Goal: Transaction & Acquisition: Book appointment/travel/reservation

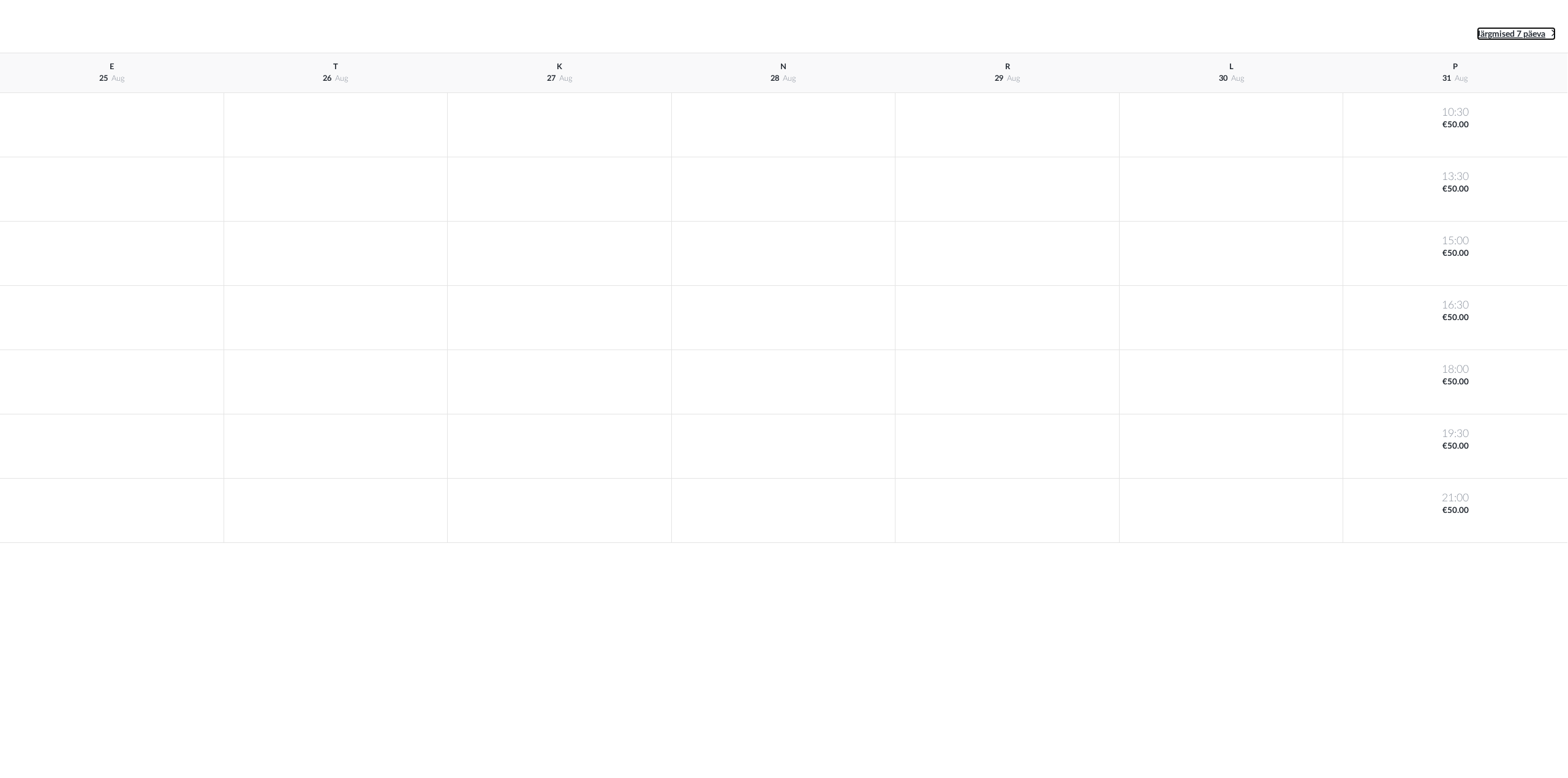
click at [1519, 37] on span "Järgmised 7 päeva" at bounding box center [1511, 34] width 69 height 9
click at [77, 31] on span "Eelmised 7 päeva" at bounding box center [54, 34] width 65 height 9
click at [1493, 33] on span "Järgmised 7 päeva" at bounding box center [1511, 34] width 69 height 9
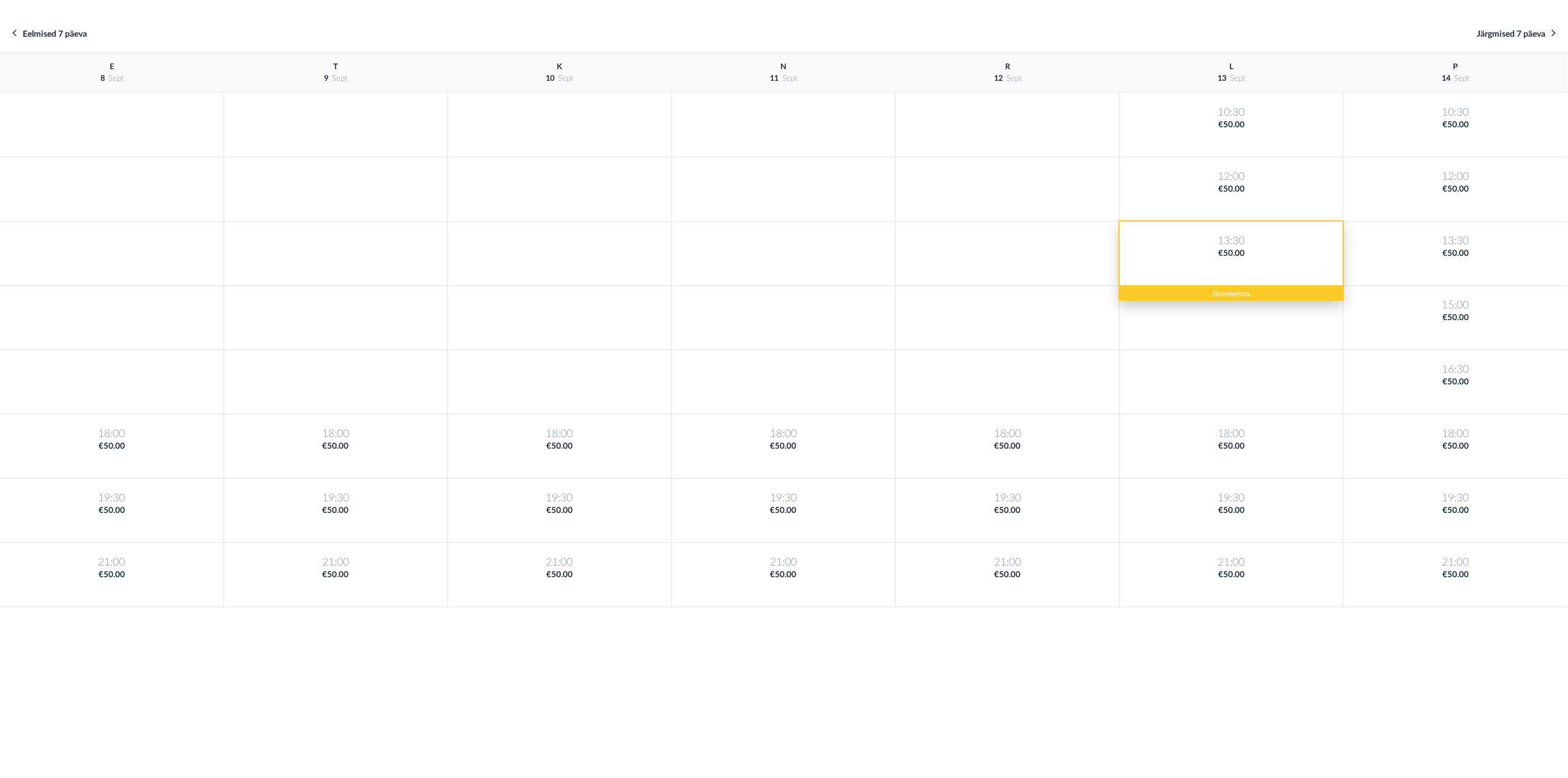
click at [1235, 238] on div "13:30 €50.00" at bounding box center [1232, 254] width 224 height 64
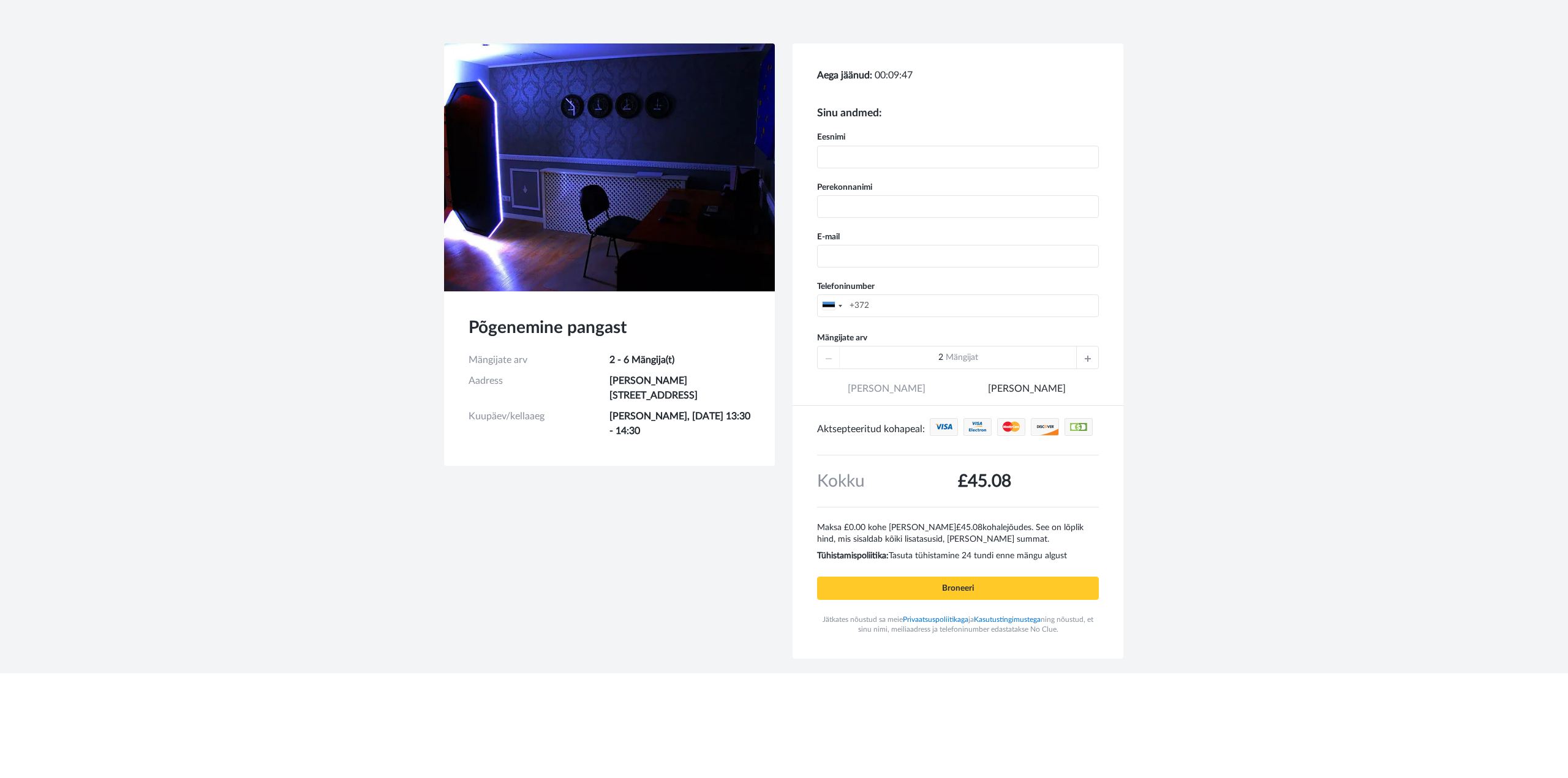
click at [917, 158] on input "text" at bounding box center [958, 157] width 282 height 22
type input "Merlin"
type input "Kütimaa"
type input "[EMAIL_ADDRESS][DOMAIN_NAME]"
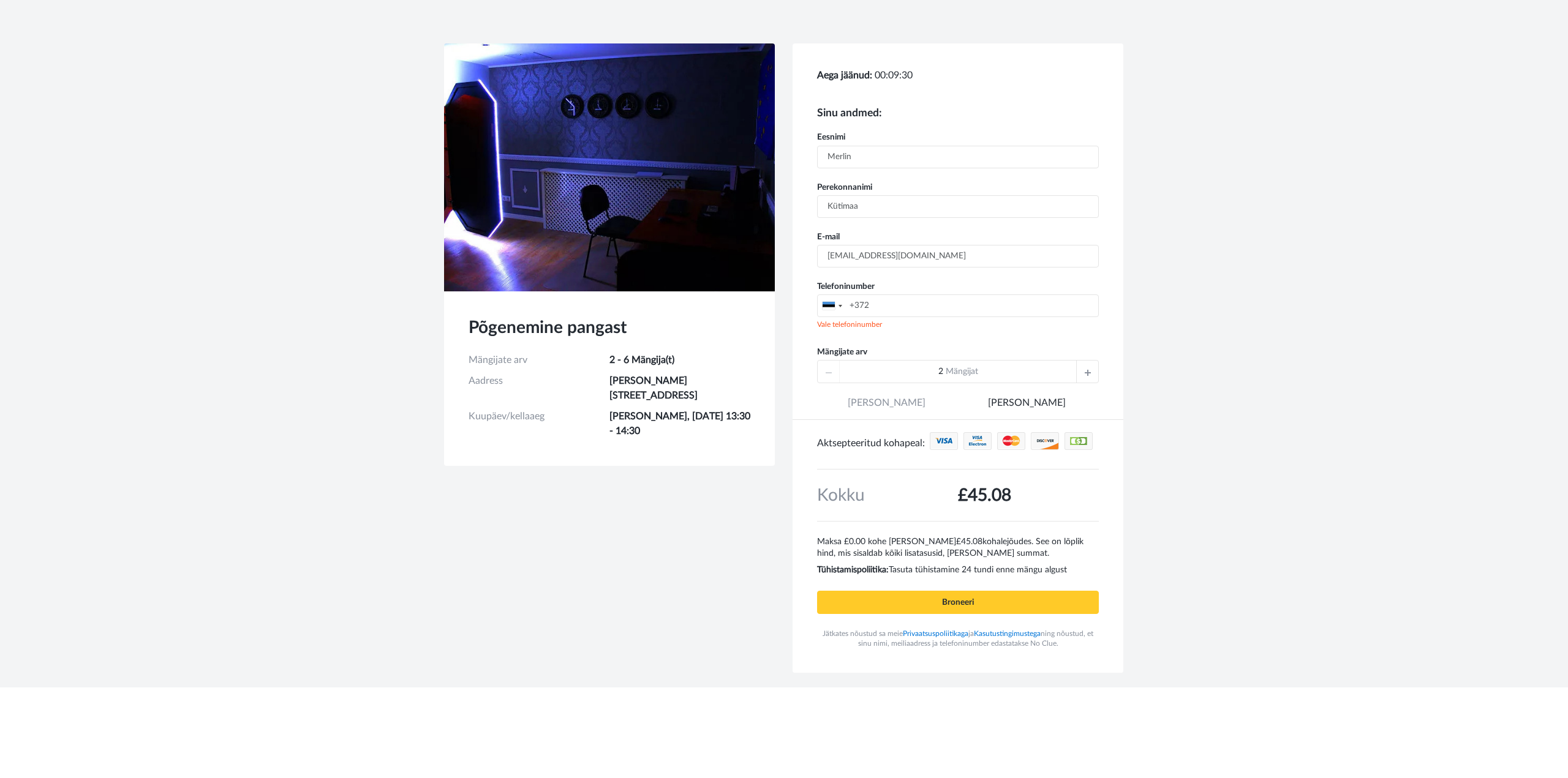
click at [930, 306] on input "+372" at bounding box center [958, 305] width 282 height 22
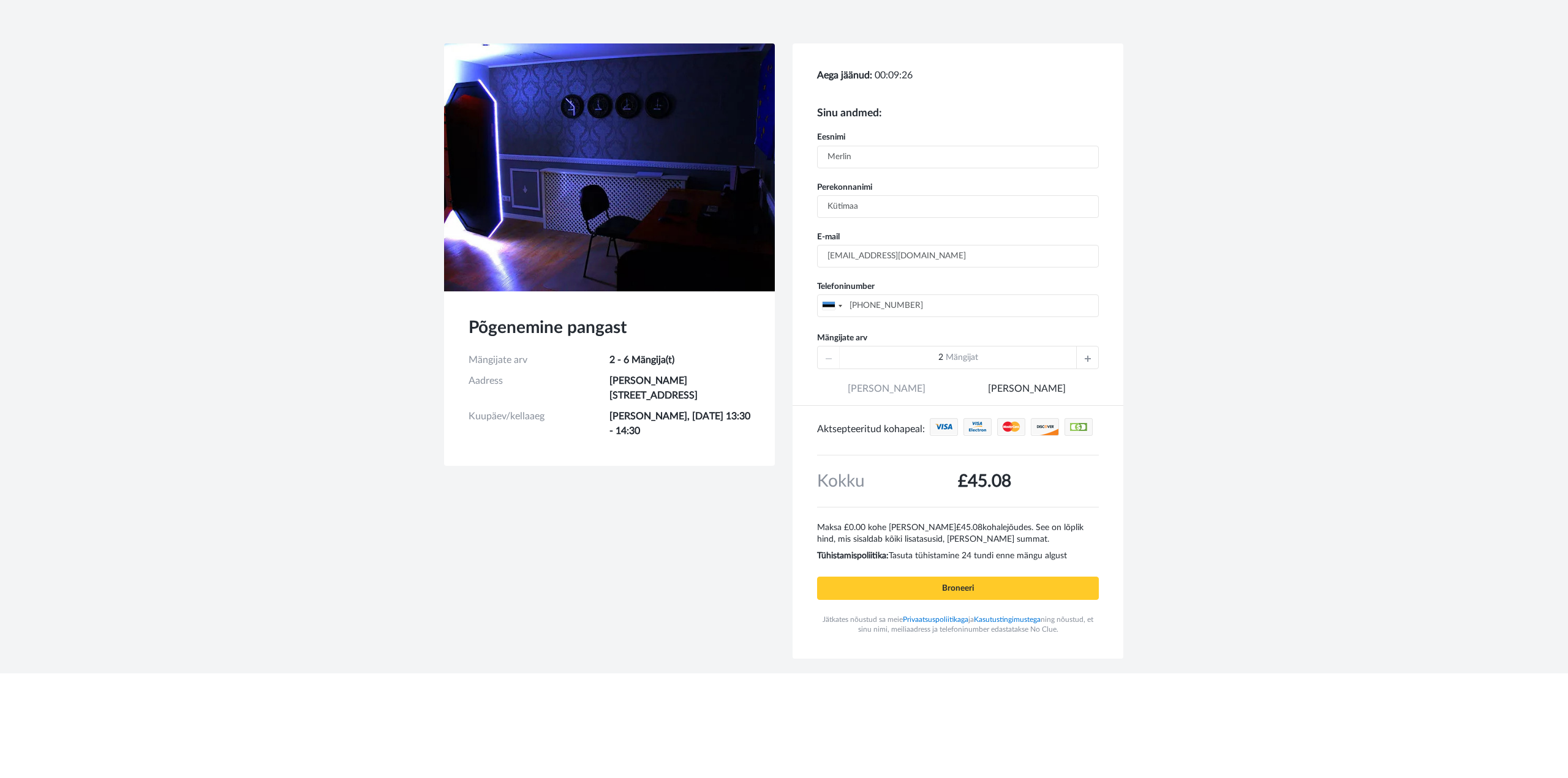
type input "[PHONE_NUMBER]"
click at [1084, 359] on div at bounding box center [1087, 357] width 22 height 22
click at [1084, 359] on icon at bounding box center [1087, 357] width 6 height 22
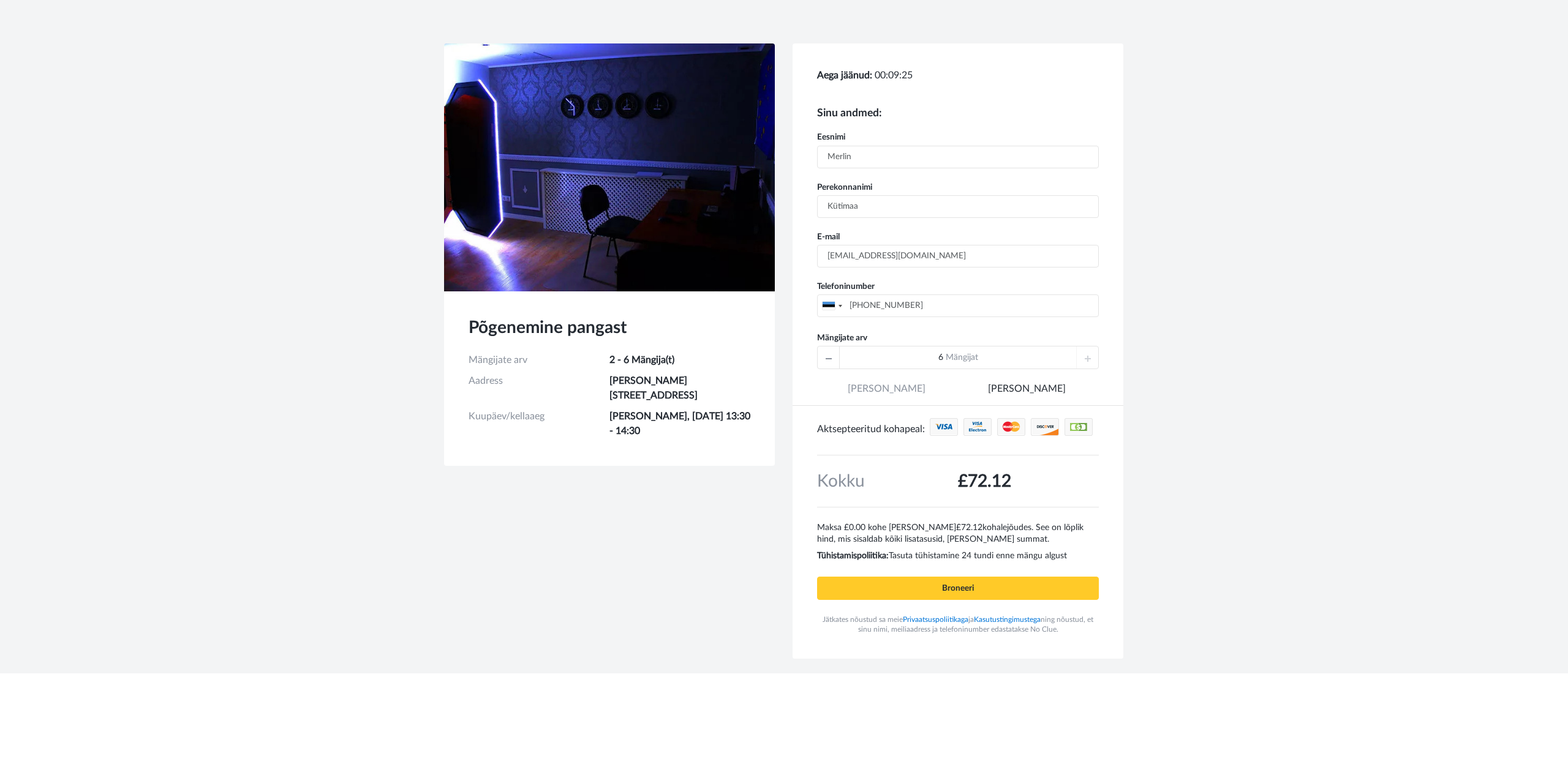
click at [1084, 359] on div "6 Mängijat" at bounding box center [958, 358] width 282 height 23
click at [826, 357] on icon at bounding box center [828, 357] width 6 height 22
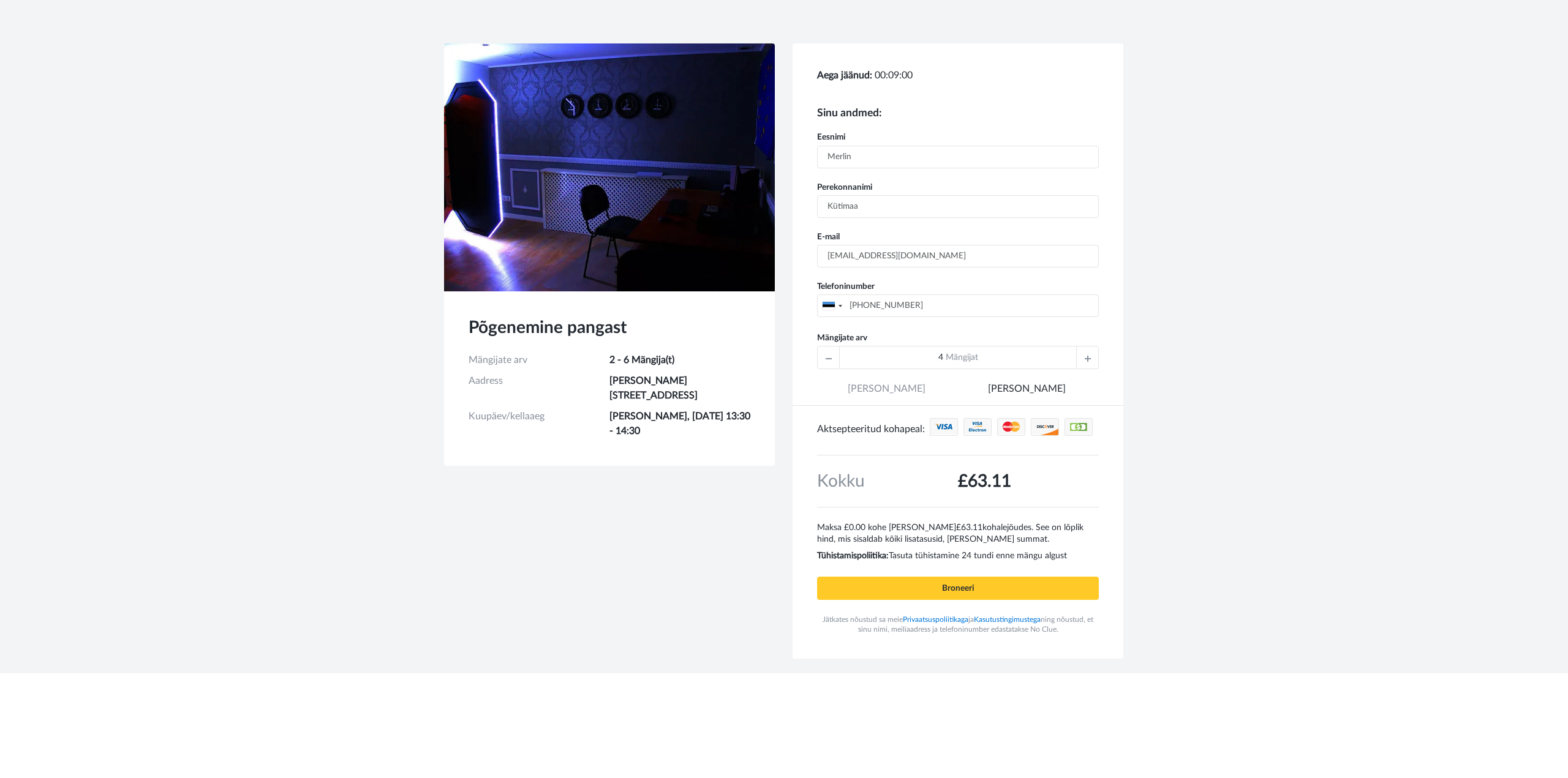
click at [826, 357] on icon at bounding box center [828, 357] width 6 height 22
click at [826, 357] on div "2 Mängijat" at bounding box center [958, 358] width 282 height 23
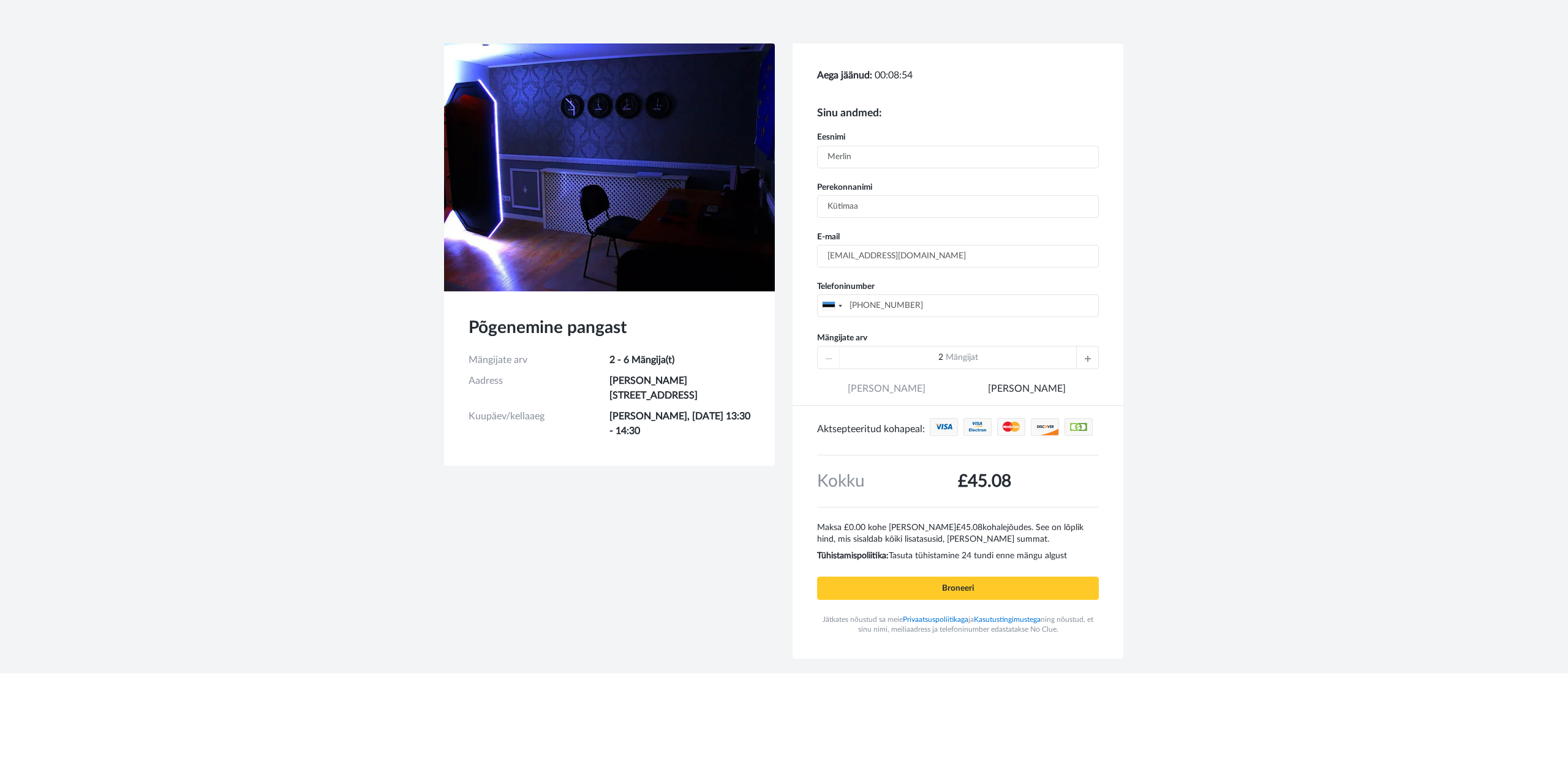
click at [1094, 357] on div at bounding box center [1087, 357] width 22 height 22
click at [1093, 357] on div at bounding box center [1087, 357] width 22 height 22
click at [1093, 357] on div "6 Mängijat" at bounding box center [958, 358] width 282 height 23
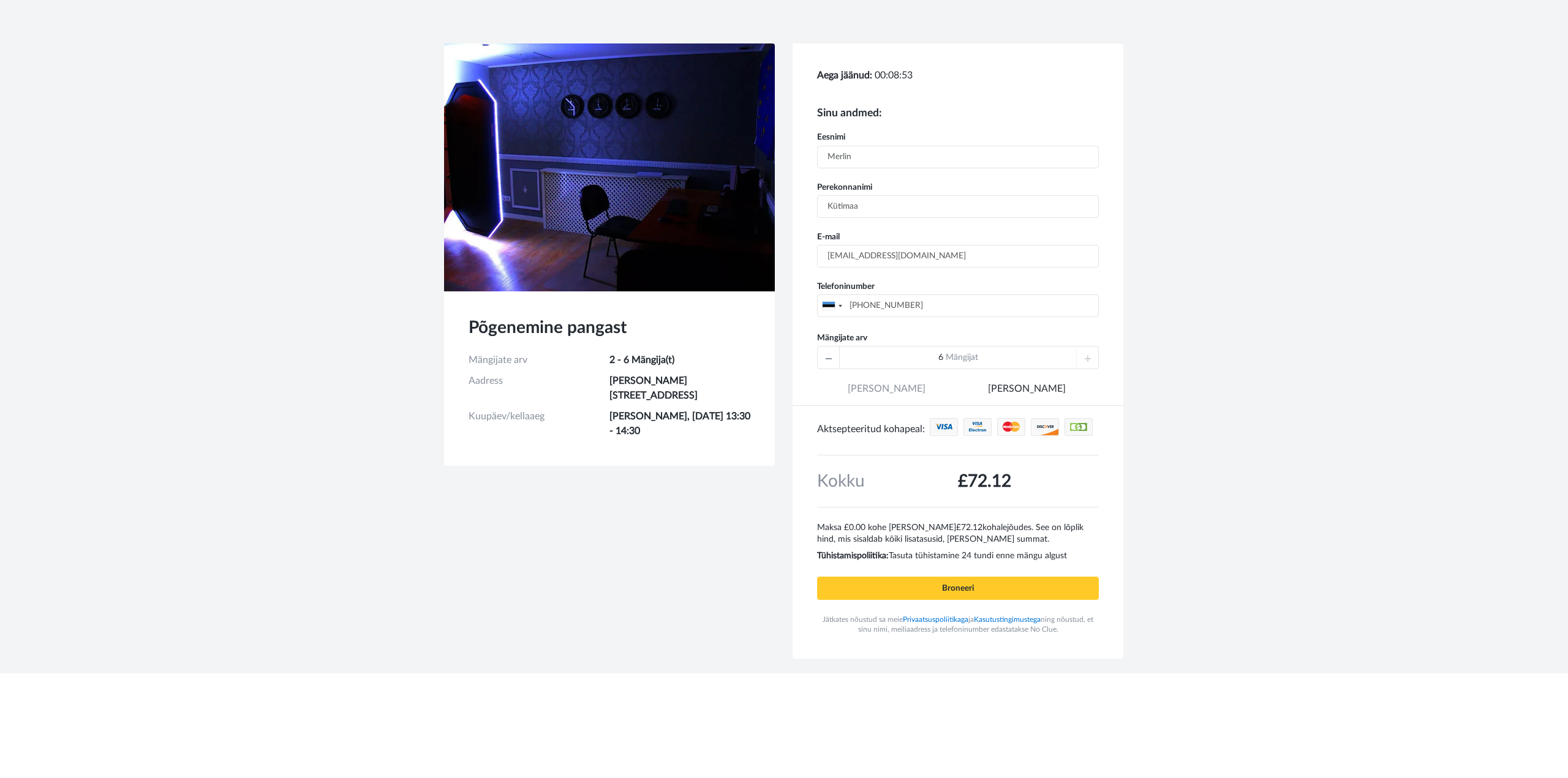
click at [1093, 357] on div "6 Mängijat" at bounding box center [958, 358] width 282 height 23
drag, startPoint x: 832, startPoint y: 527, endPoint x: 1068, endPoint y: 559, distance: 238.2
click at [1068, 559] on div "Kokku £72.12 Maksa £72.12 kohe [PERSON_NAME] £0.00 [PERSON_NAME] jõudes. See on…" at bounding box center [958, 508] width 282 height 107
click at [1068, 559] on p "Tühistamispoliitika: Tasuta tühistamine 24 tundi enne mängu algust" at bounding box center [958, 554] width 282 height 16
click at [480, 637] on div "Põgenemine pangast Mängijate arv 2 - 6 Mängija(t) Aadress [STREET_ADDRESS] Kuup…" at bounding box center [784, 358] width 698 height 630
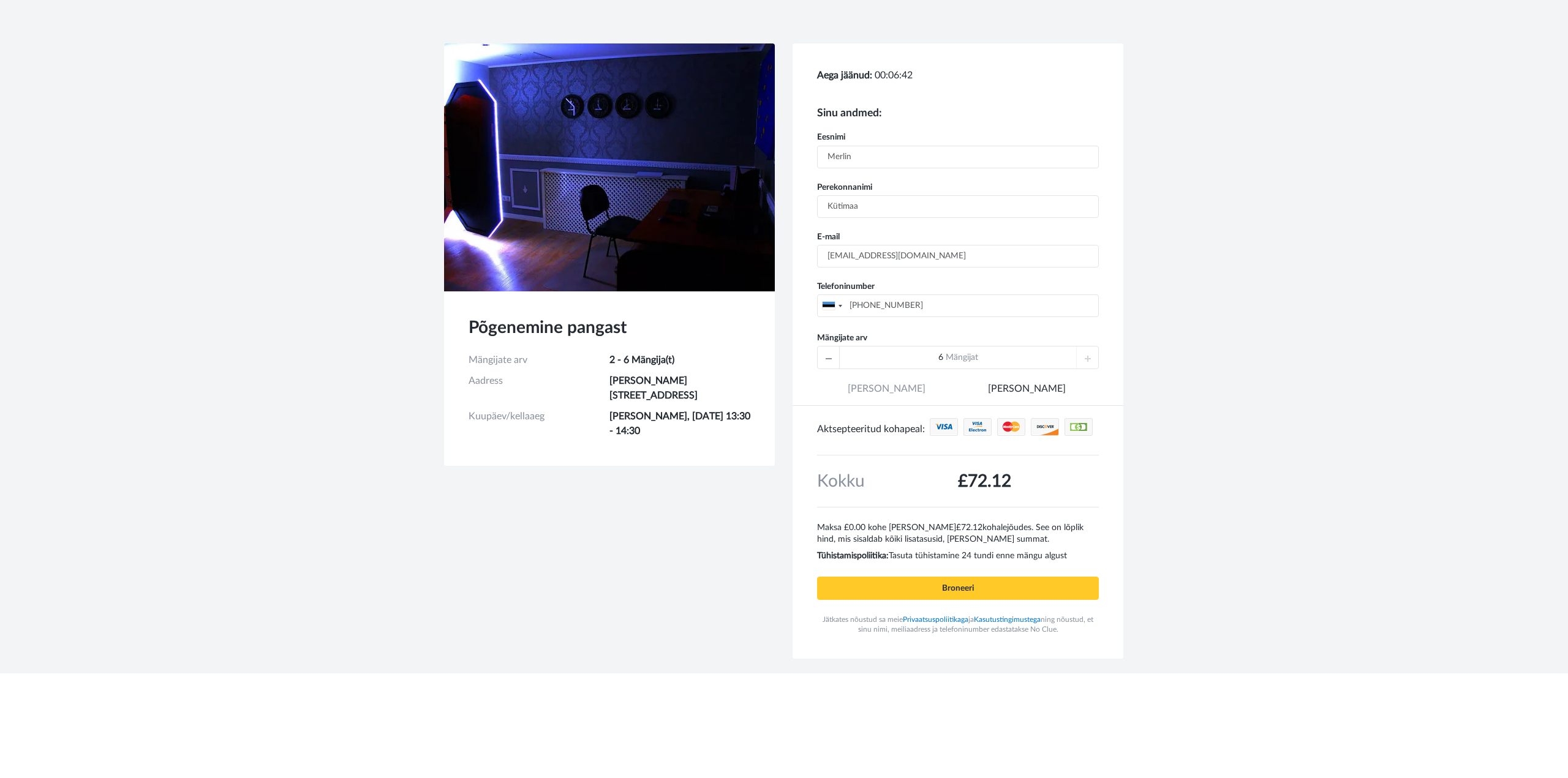
click at [1192, 612] on div "Põgenemine pangast Mängijate arv 2 - 6 Mängija(t) Aadress [STREET_ADDRESS] Kuup…" at bounding box center [784, 337] width 1568 height 673
click at [1006, 494] on td "£72.12" at bounding box center [1028, 481] width 141 height 32
drag, startPoint x: 1019, startPoint y: 486, endPoint x: 959, endPoint y: 483, distance: 60.1
click at [959, 483] on td "£72.12" at bounding box center [1028, 481] width 141 height 32
copy span "£72.12"
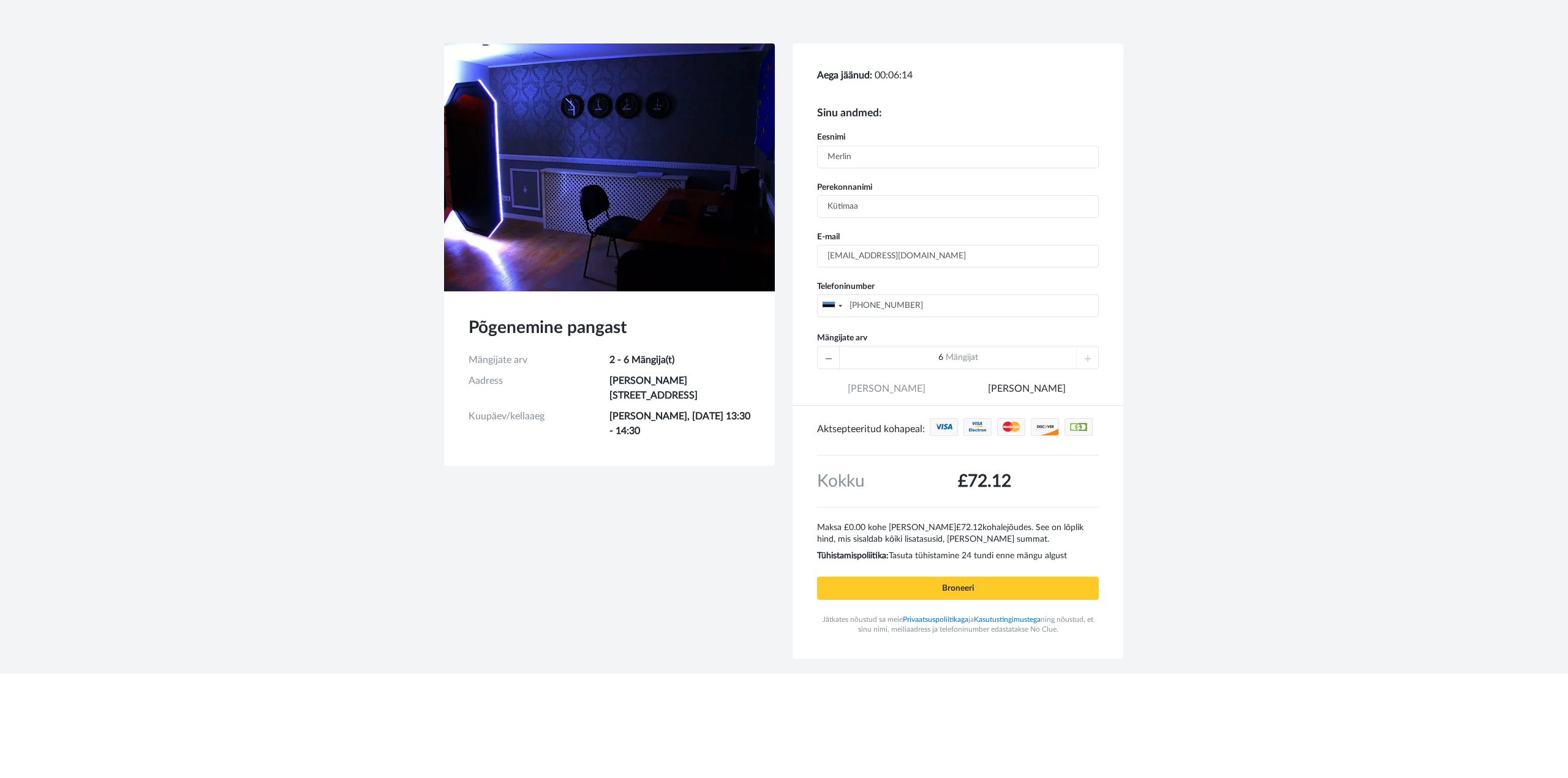
click at [670, 591] on div "Põgenemine pangast Mängijate arv 2 - 6 Mängija(t) Aadress [STREET_ADDRESS] Kuup…" at bounding box center [784, 358] width 698 height 630
click at [484, 503] on div "Põgenemine pangast Mängijate arv 2 - 6 Mängija(t) Aadress [STREET_ADDRESS] Kuup…" at bounding box center [784, 358] width 698 height 630
drag, startPoint x: 316, startPoint y: 372, endPoint x: 329, endPoint y: 367, distance: 13.9
click at [316, 372] on div "Põgenemine pangast Mängijate arv 2 - 6 Mängija(t) Aadress [STREET_ADDRESS] Kuup…" at bounding box center [784, 337] width 1568 height 673
click at [965, 591] on input "Broneeri" at bounding box center [958, 589] width 282 height 23
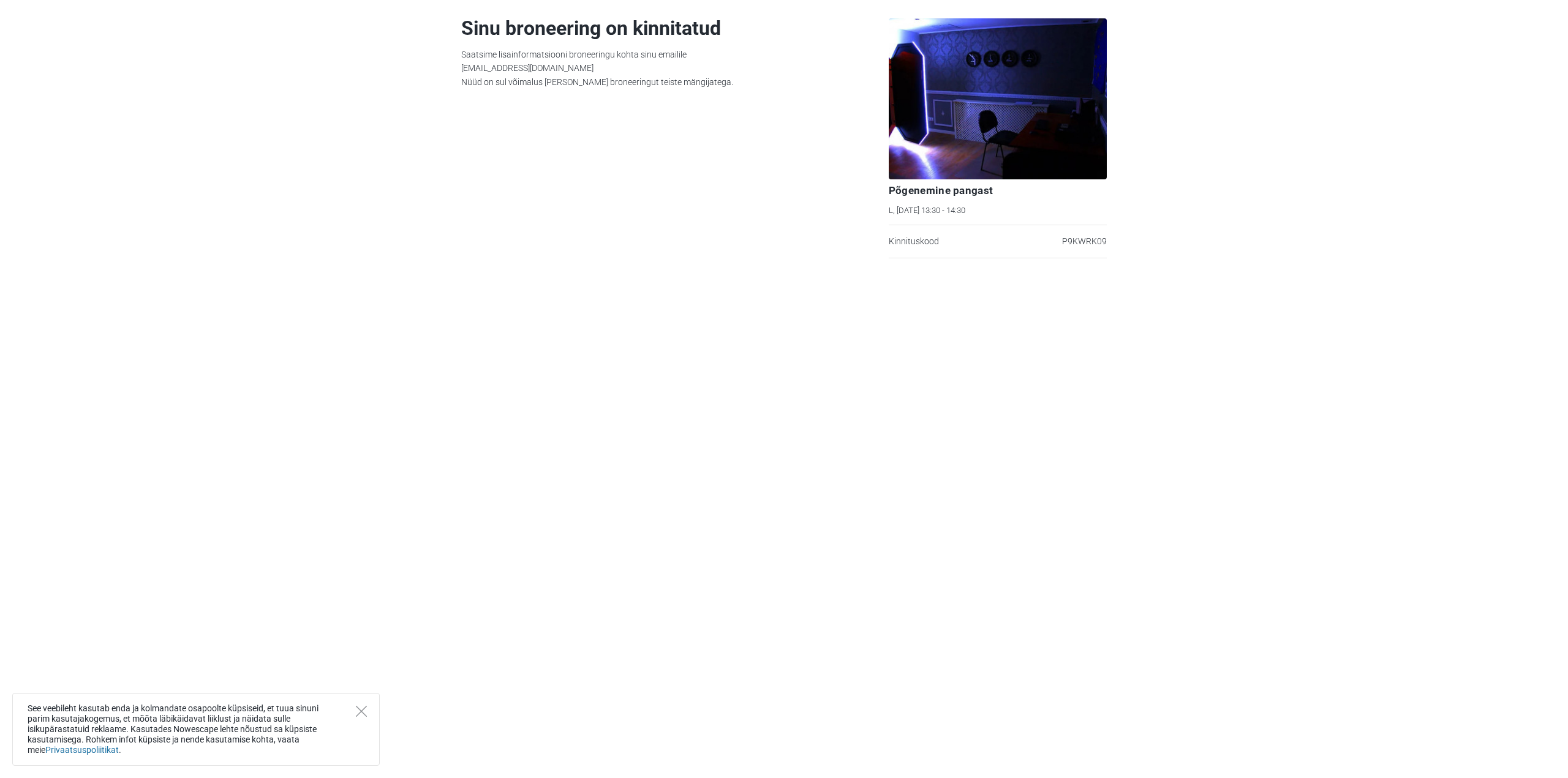
click at [1158, 274] on section "Sinu broneering on kinnitatud Saatsime lisainformatsiooni broneeringu kohta sin…" at bounding box center [784, 389] width 1568 height 778
click at [355, 711] on div "See veebileht kasutab enda ja kolmandate osapoolte küpsiseid, et tuua sinuni pa…" at bounding box center [196, 729] width 367 height 73
click at [364, 710] on icon "Close" at bounding box center [361, 711] width 11 height 11
click at [622, 321] on section "Sinu broneering on kinnitatud Saatsime lisainformatsiooni broneeringu kohta sin…" at bounding box center [784, 389] width 1568 height 778
click at [488, 181] on div "Sinu broneering on kinnitatud Saatsime lisainformatsiooni broneeringu kohta sin…" at bounding box center [655, 129] width 399 height 259
